Goal: Transaction & Acquisition: Download file/media

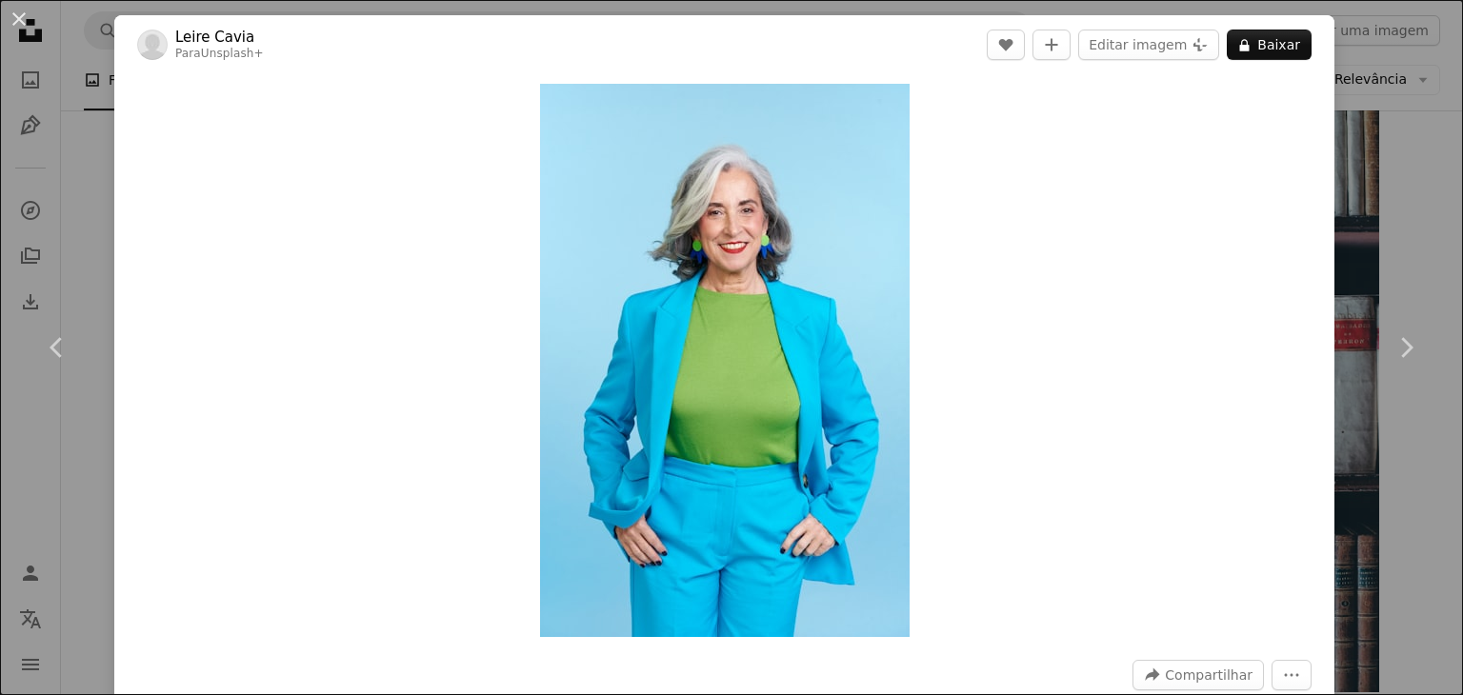
scroll to position [571, 0]
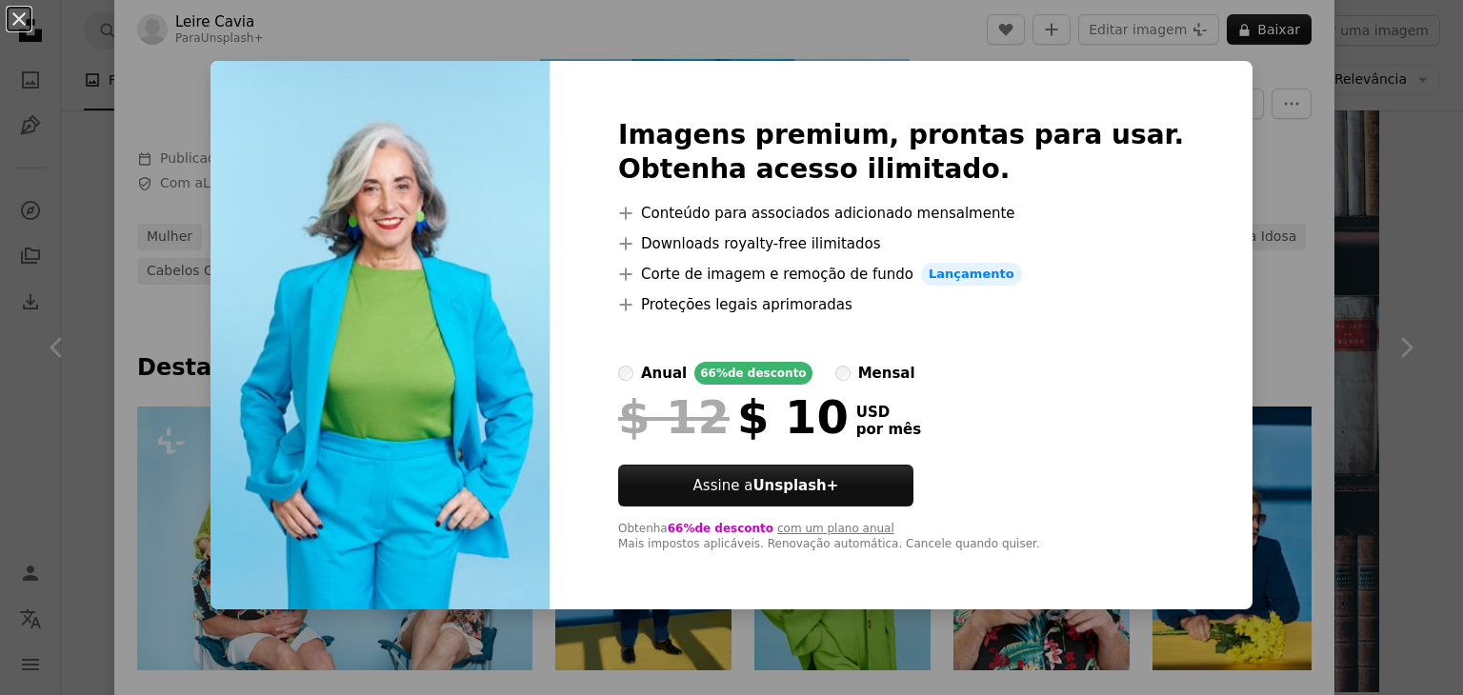
click at [1280, 190] on div "An X shape Imagens premium, prontas para usar. Obtenha acesso ilimitado. A plus…" at bounding box center [731, 347] width 1463 height 695
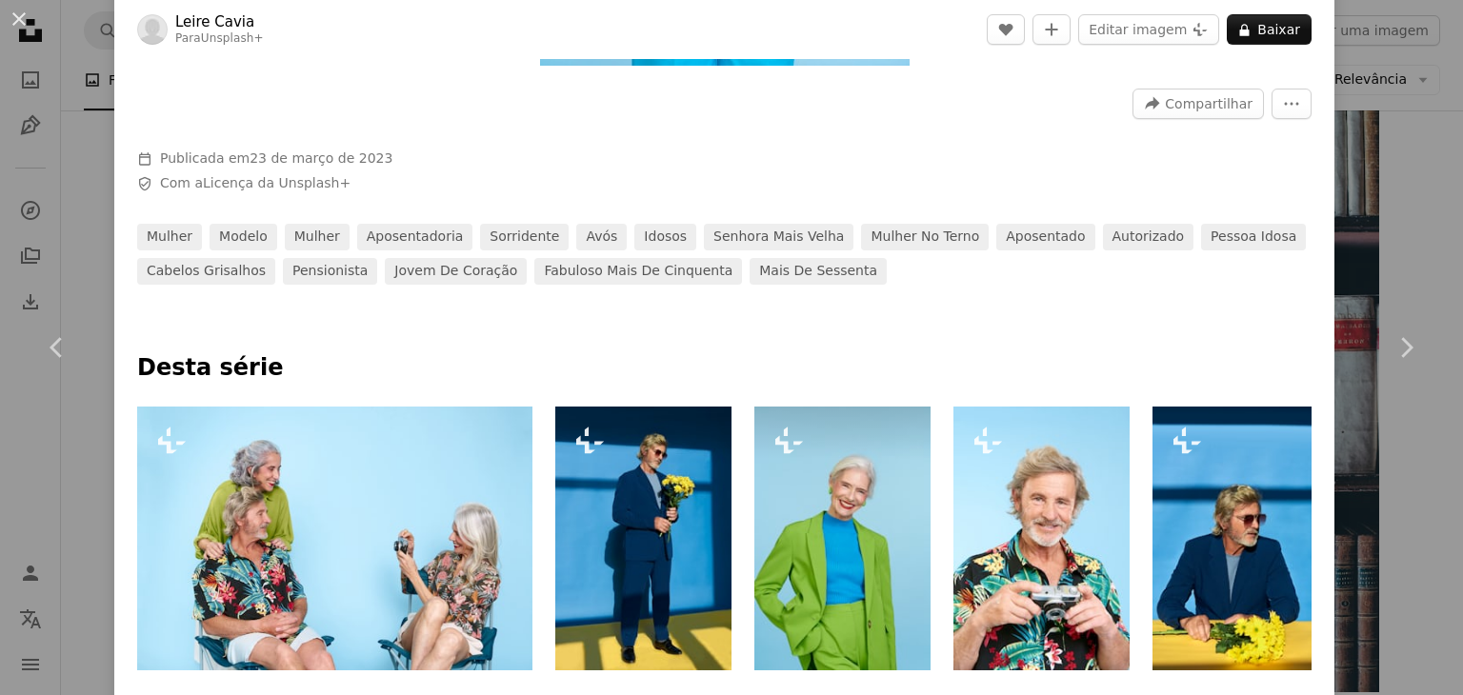
click at [884, 468] on img at bounding box center [842, 539] width 176 height 264
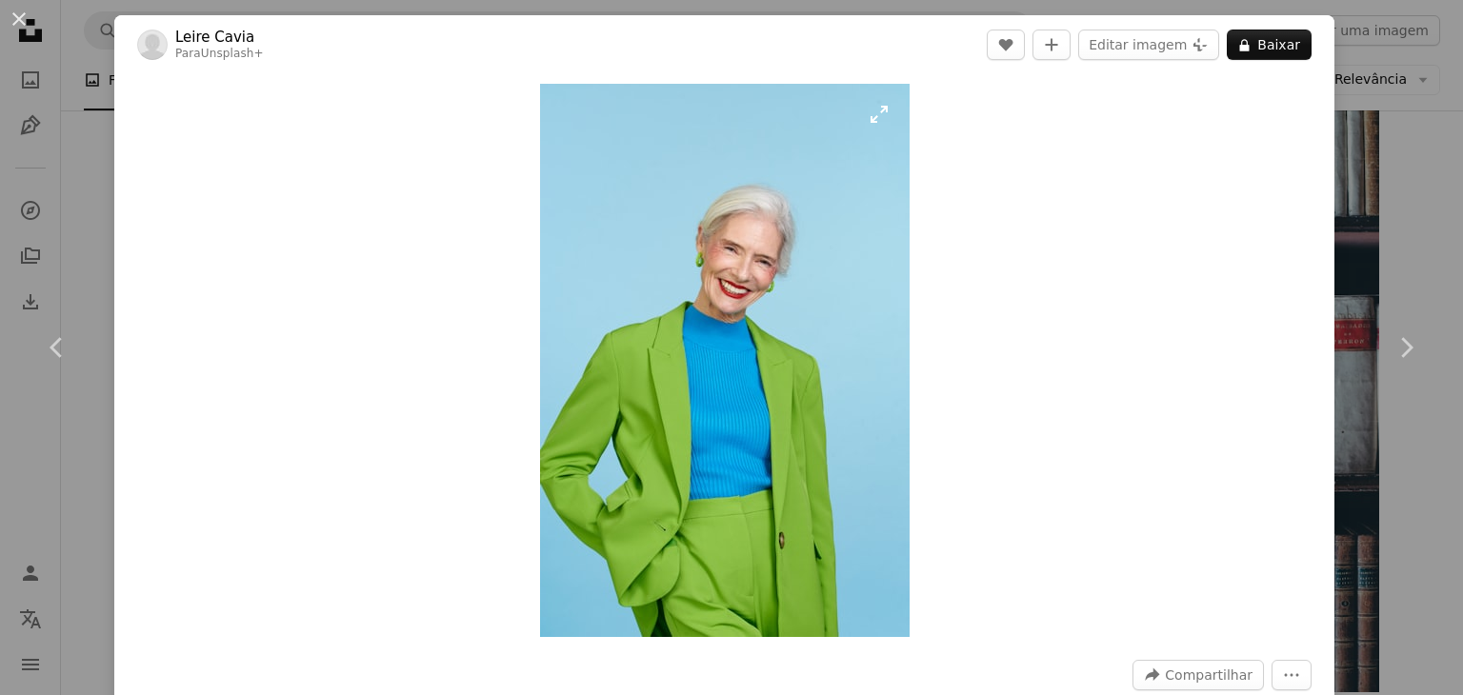
click at [792, 344] on img "Ampliar esta imagem" at bounding box center [724, 360] width 369 height 553
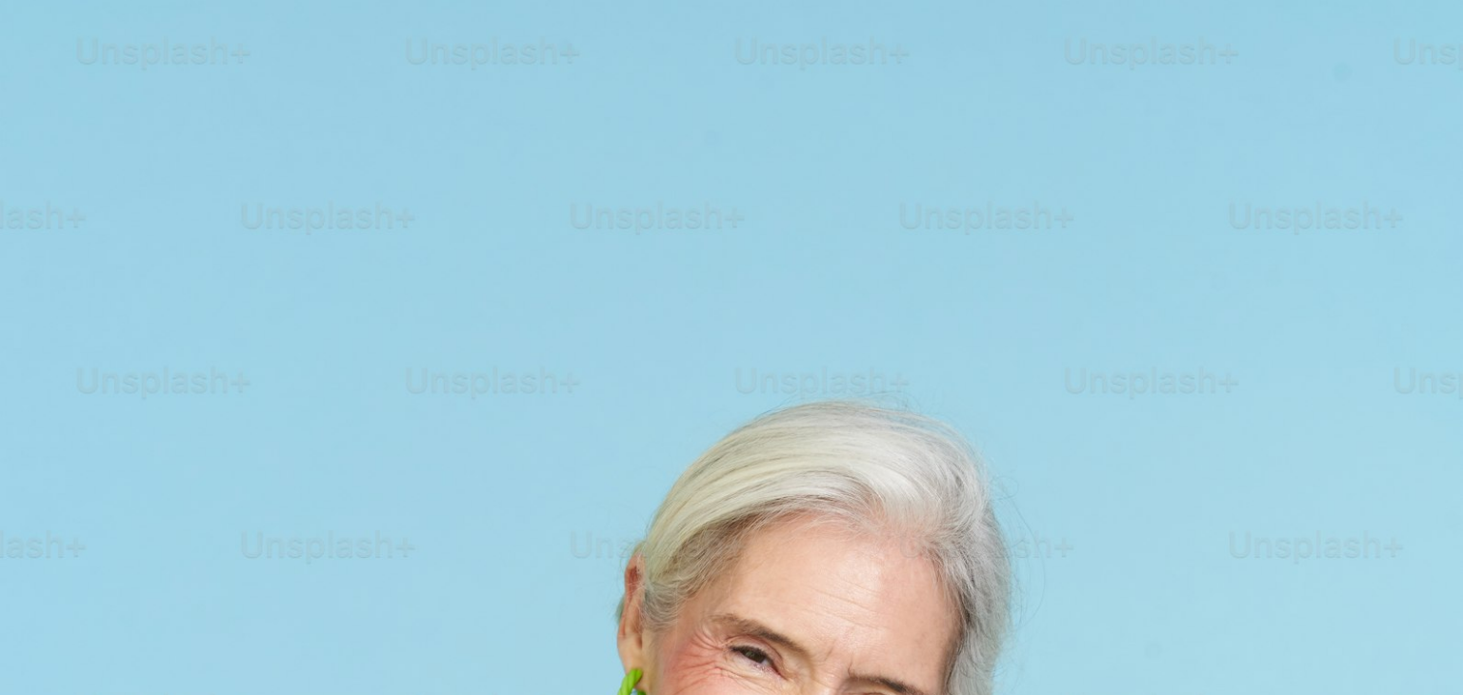
scroll to position [728, 0]
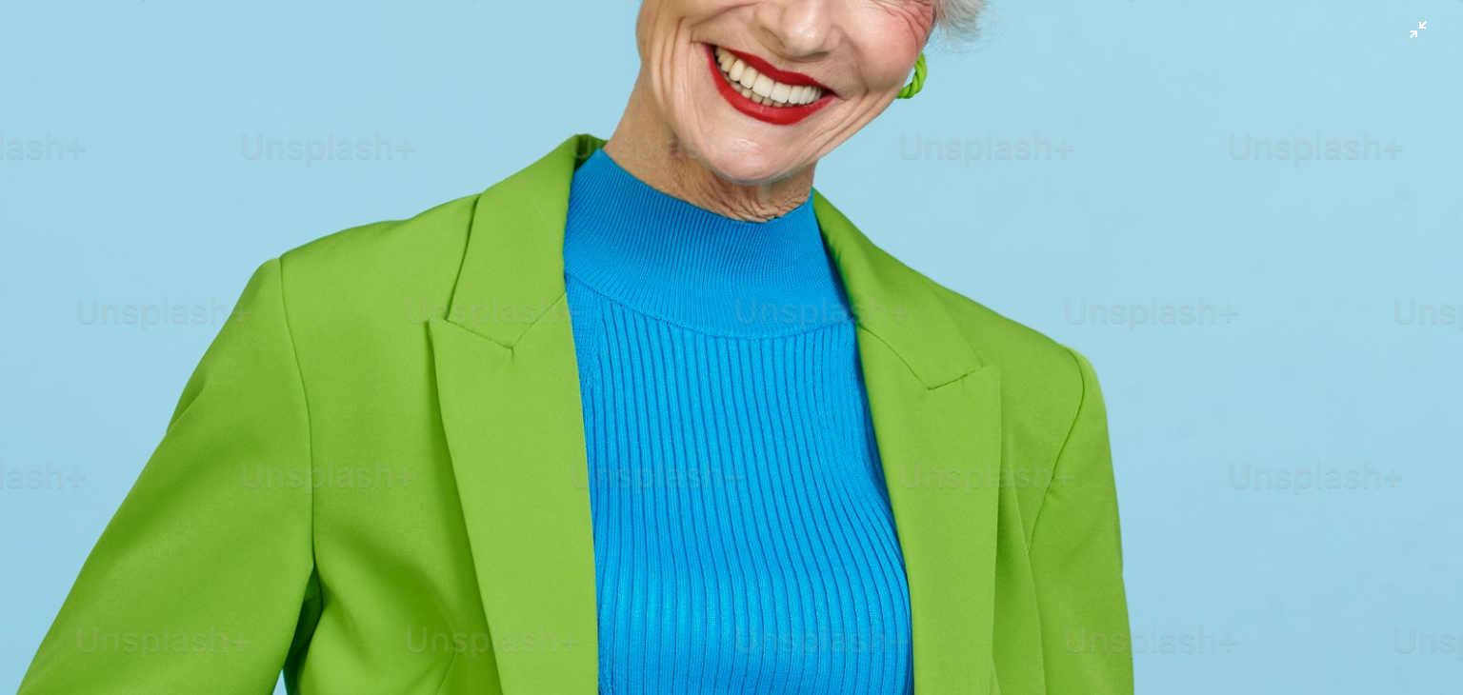
click at [792, 344] on img "Diminuir esta imagem" at bounding box center [731, 368] width 1465 height 2194
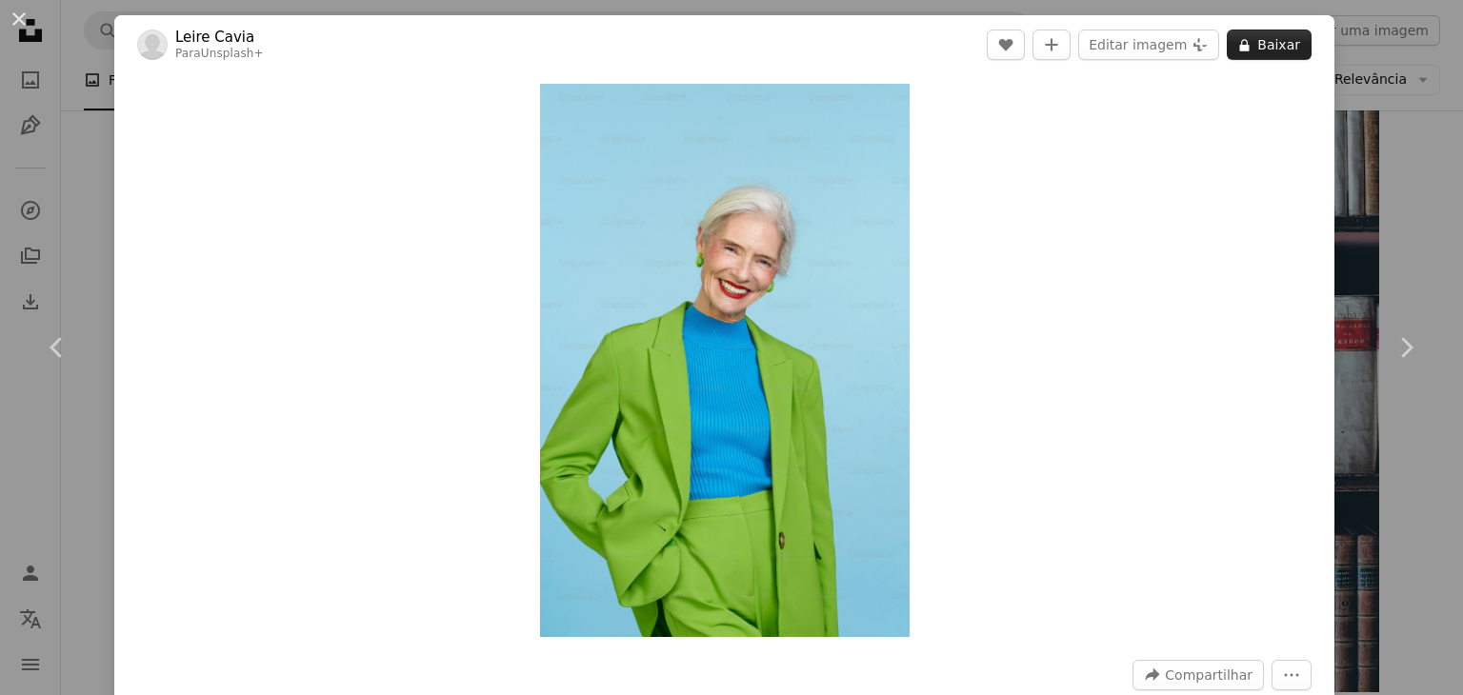
click at [1245, 52] on button "A lock Baixar" at bounding box center [1269, 45] width 85 height 30
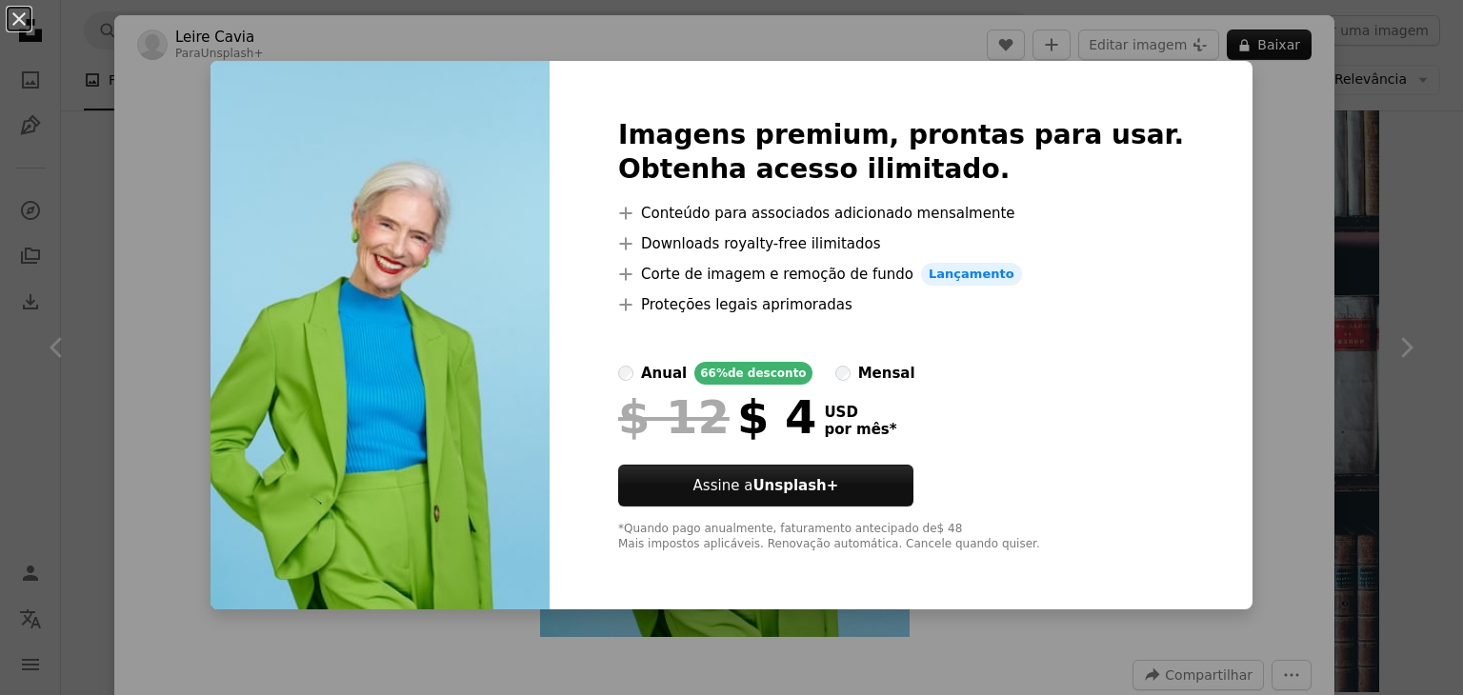
click at [1238, 113] on div "An X shape Imagens premium, prontas para usar. Obtenha acesso ilimitado. A plus…" at bounding box center [731, 347] width 1463 height 695
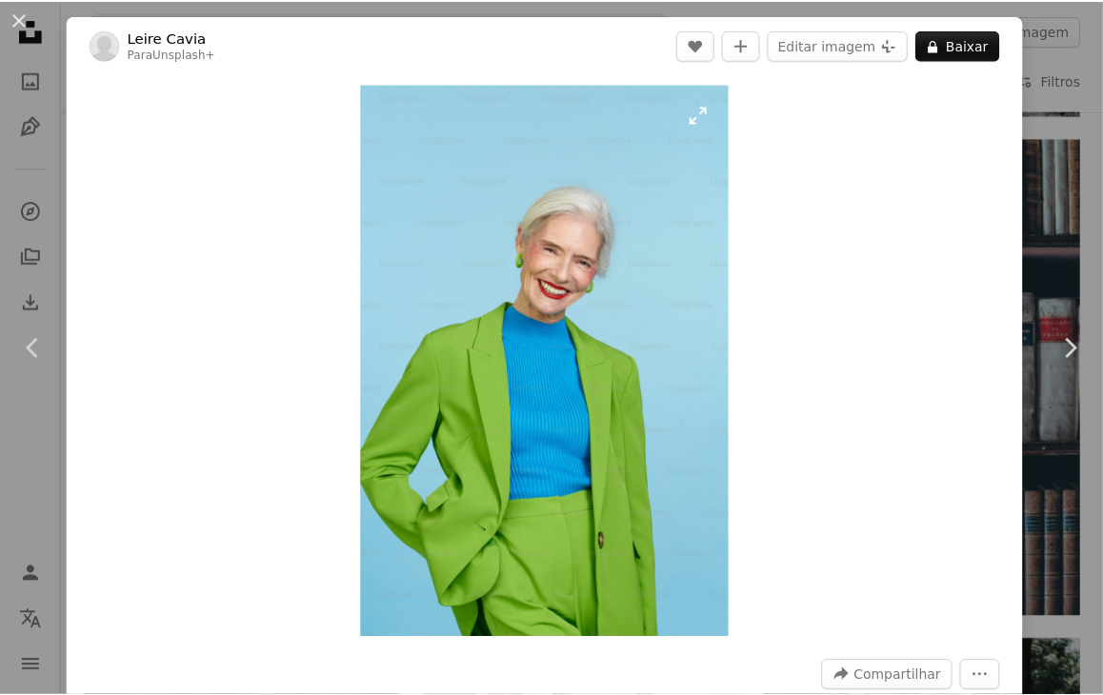
scroll to position [9727, 0]
